Goal: Task Accomplishment & Management: Manage account settings

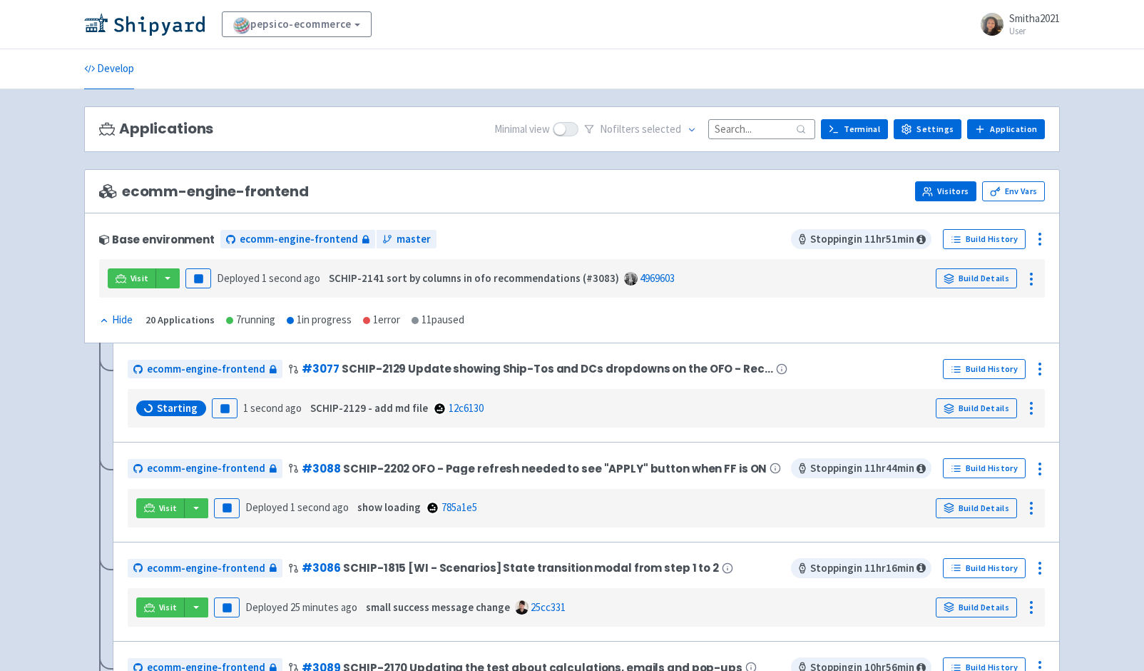
click at [952, 190] on link "Visitors" at bounding box center [945, 191] width 61 height 20
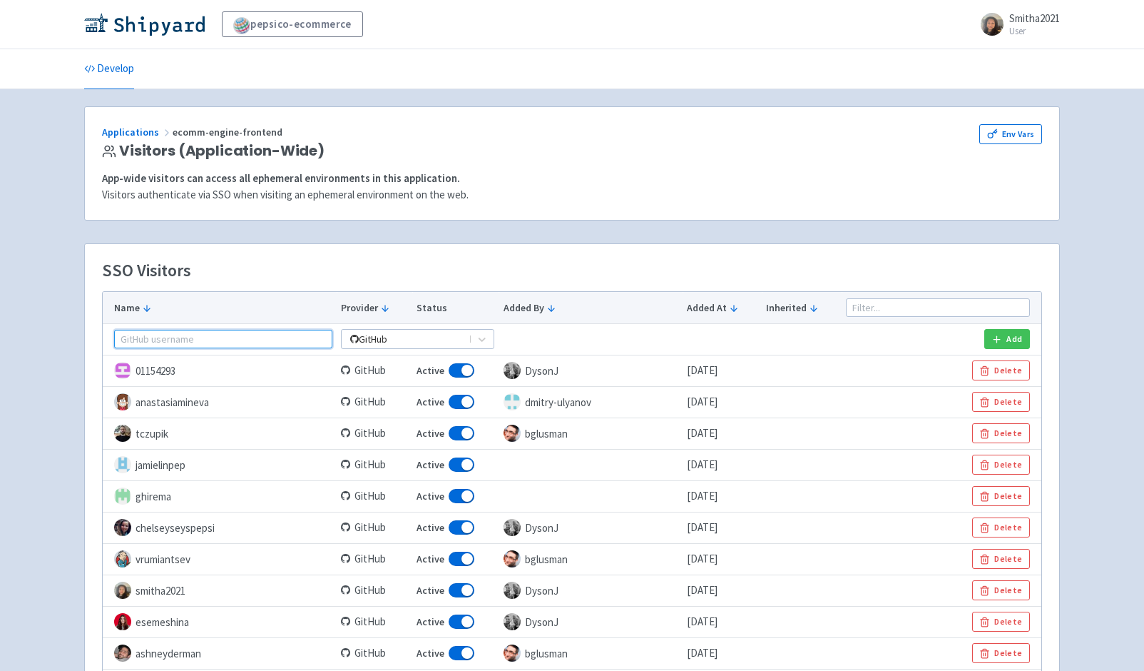
click at [220, 332] on input "text" at bounding box center [223, 339] width 218 height 19
type input "Rodolfo"
drag, startPoint x: 214, startPoint y: 341, endPoint x: 113, endPoint y: 336, distance: 100.7
click at [113, 336] on td "Rodolfo" at bounding box center [220, 338] width 234 height 31
click at [999, 335] on icon "button" at bounding box center [997, 339] width 11 height 11
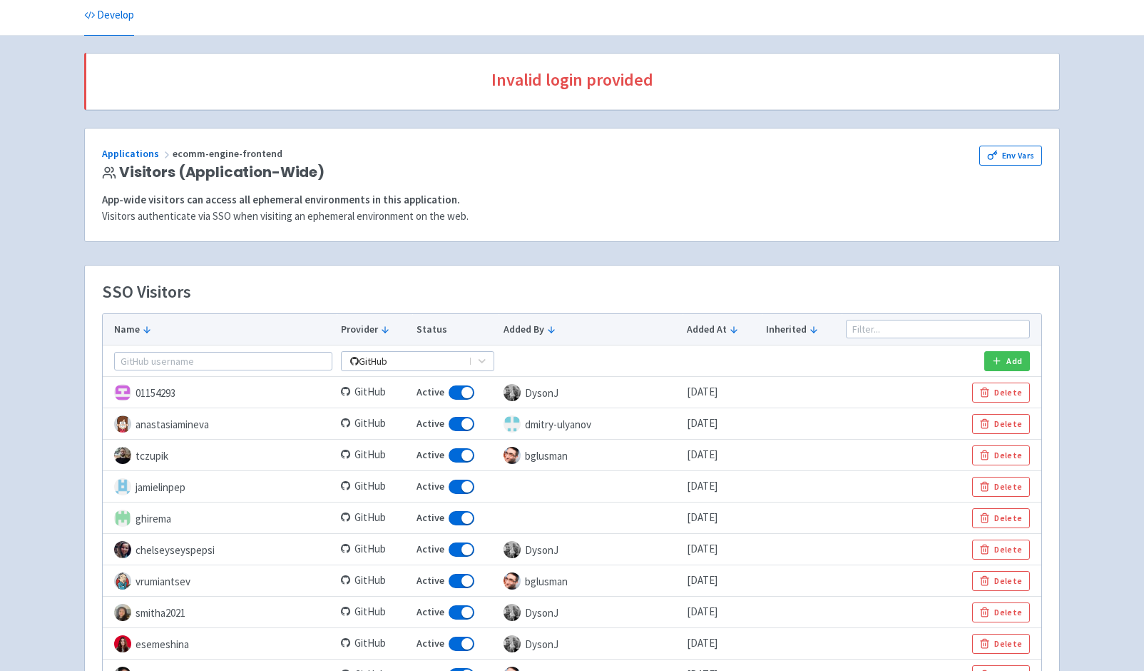
scroll to position [63, 0]
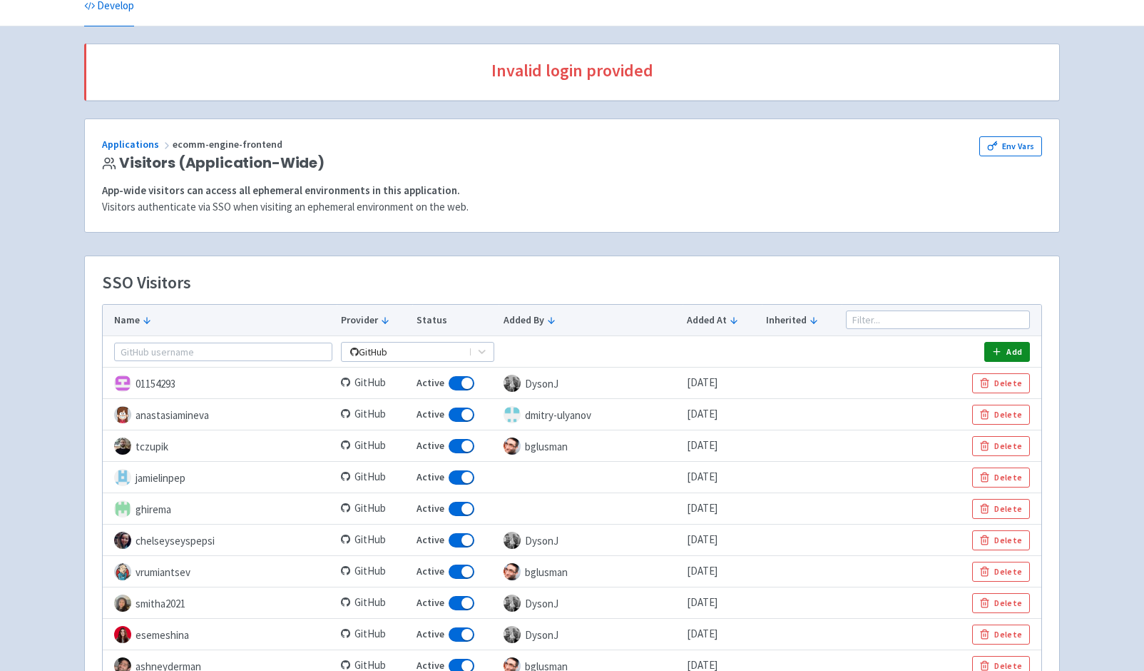
click at [999, 349] on icon "button" at bounding box center [997, 351] width 11 height 11
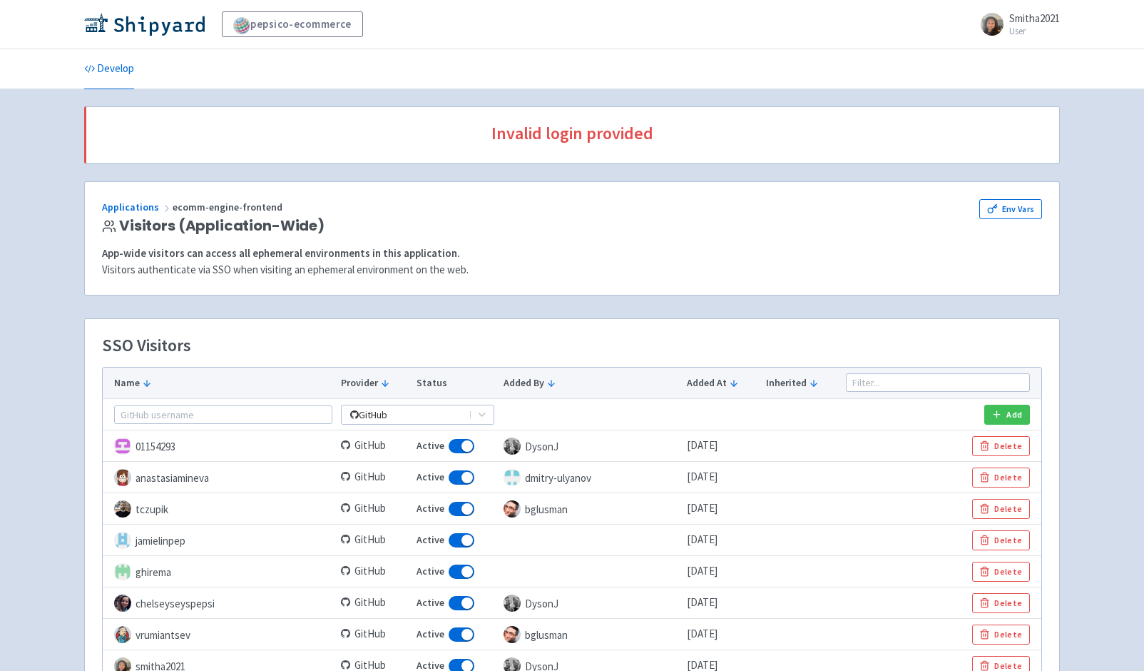
scroll to position [0, 0]
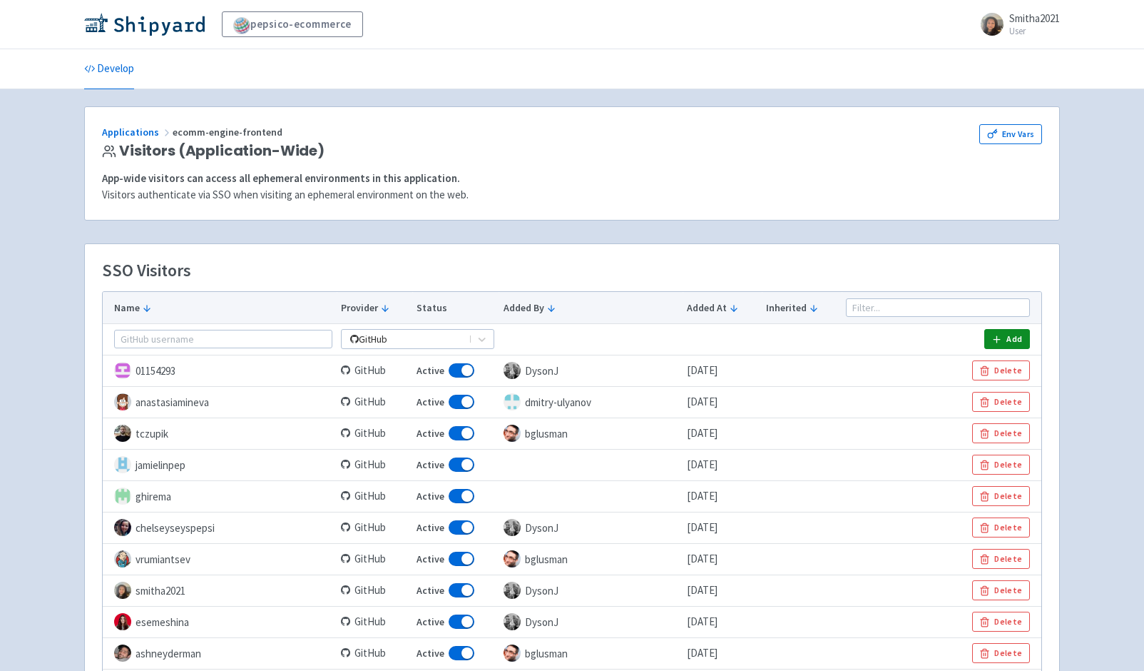
click at [995, 338] on icon "button" at bounding box center [997, 339] width 11 height 11
click at [1004, 334] on button "Add" at bounding box center [1007, 339] width 46 height 20
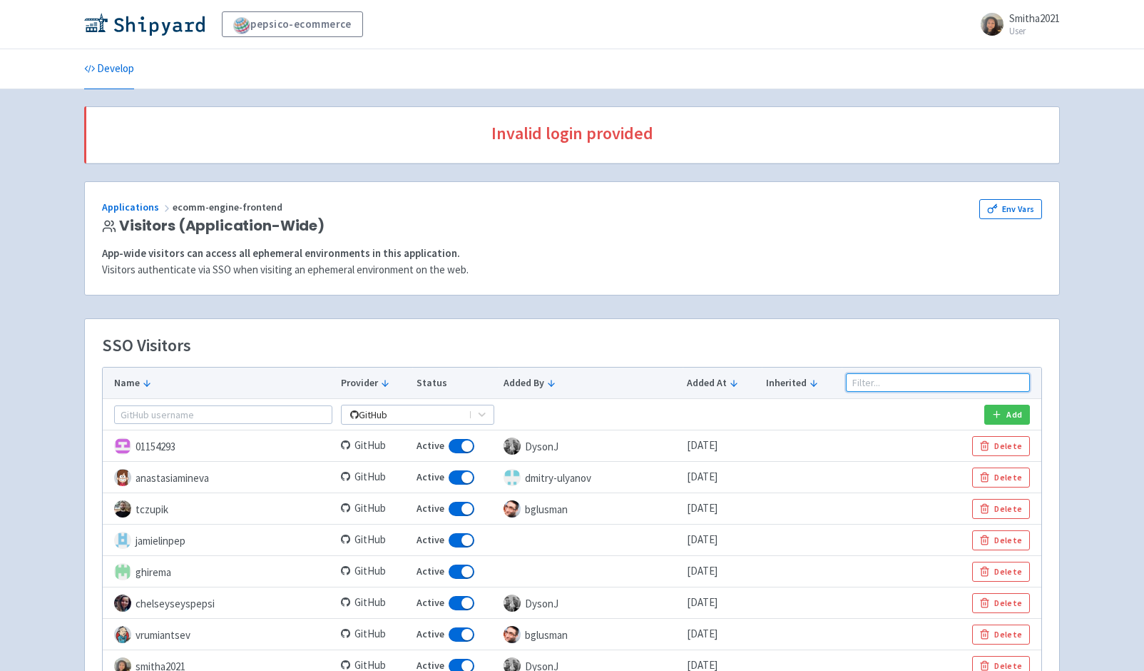
click at [902, 382] on input at bounding box center [938, 382] width 184 height 19
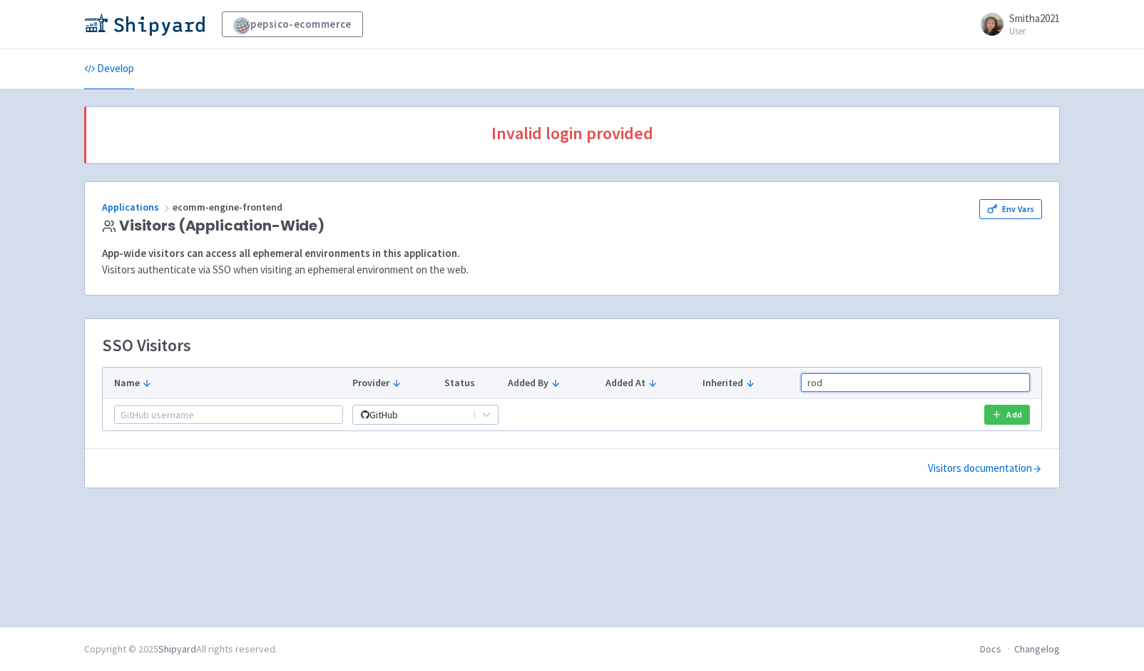
type input "rodo"
drag, startPoint x: 848, startPoint y: 378, endPoint x: 795, endPoint y: 380, distance: 52.8
click at [795, 380] on tr "Name Provider Status Added By Added At Inherited rodo" at bounding box center [572, 382] width 939 height 31
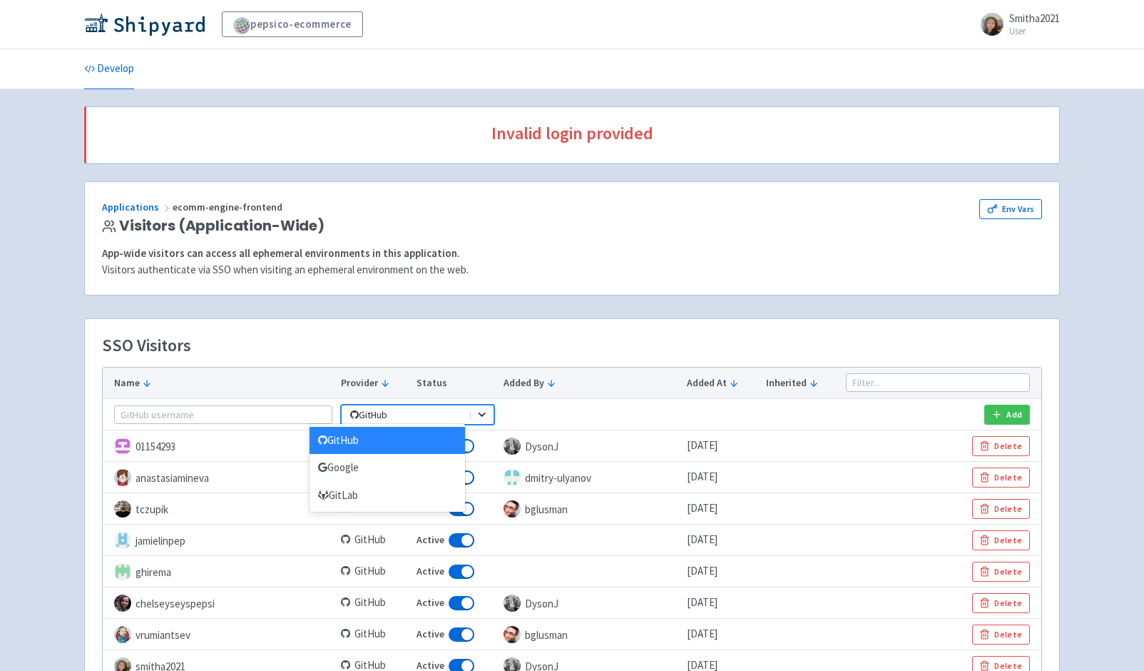
click at [475, 409] on icon at bounding box center [482, 414] width 14 height 13
